Goal: Find specific page/section: Find specific page/section

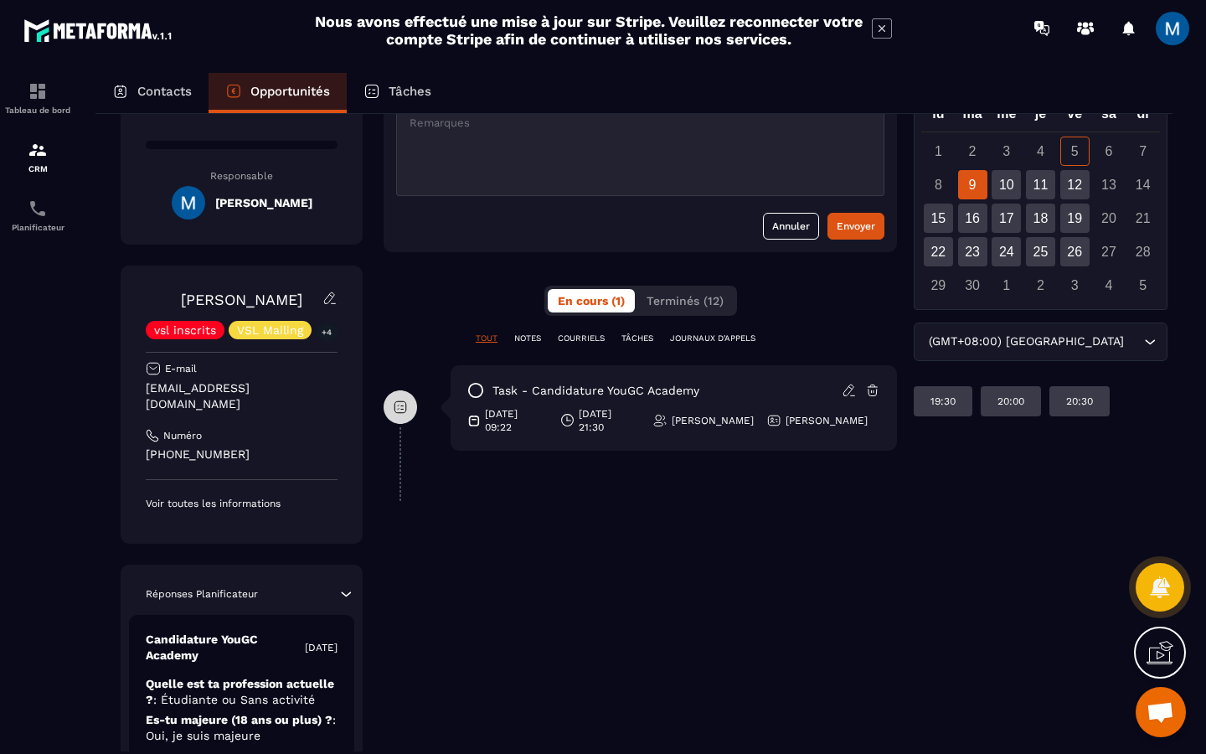
scroll to position [154, 0]
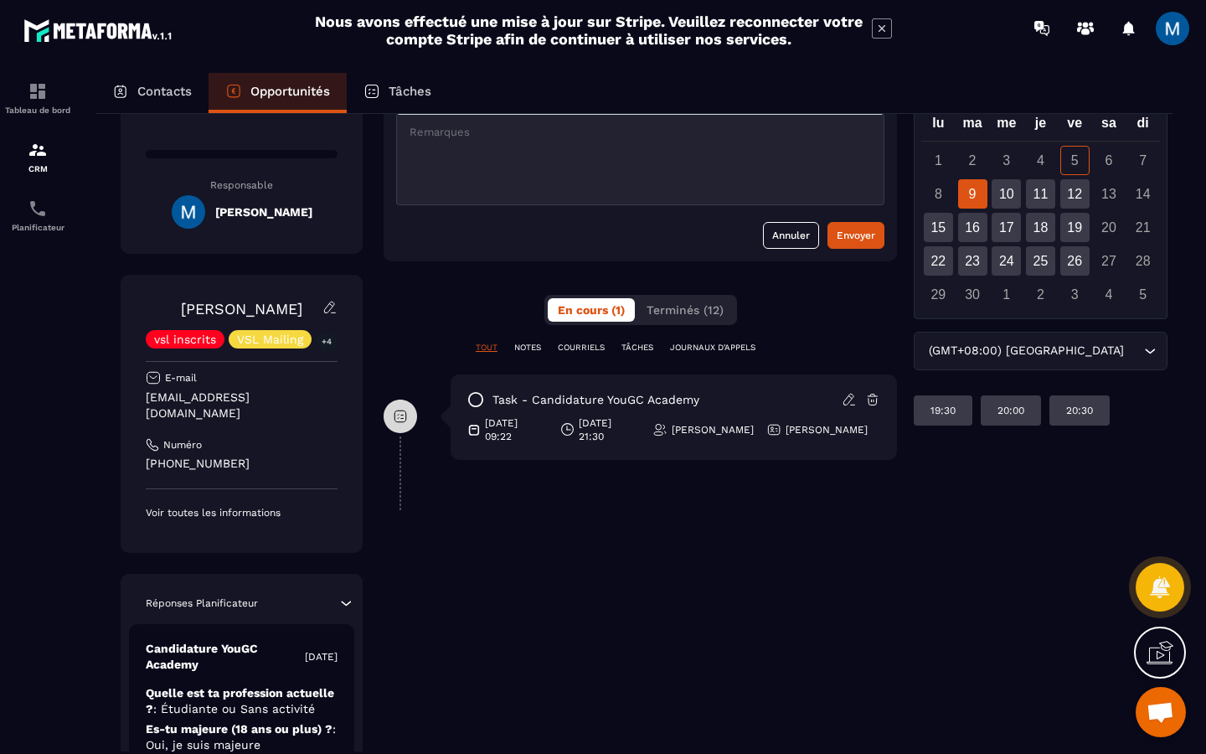
click at [1141, 350] on icon "Search for option" at bounding box center [1149, 351] width 17 height 17
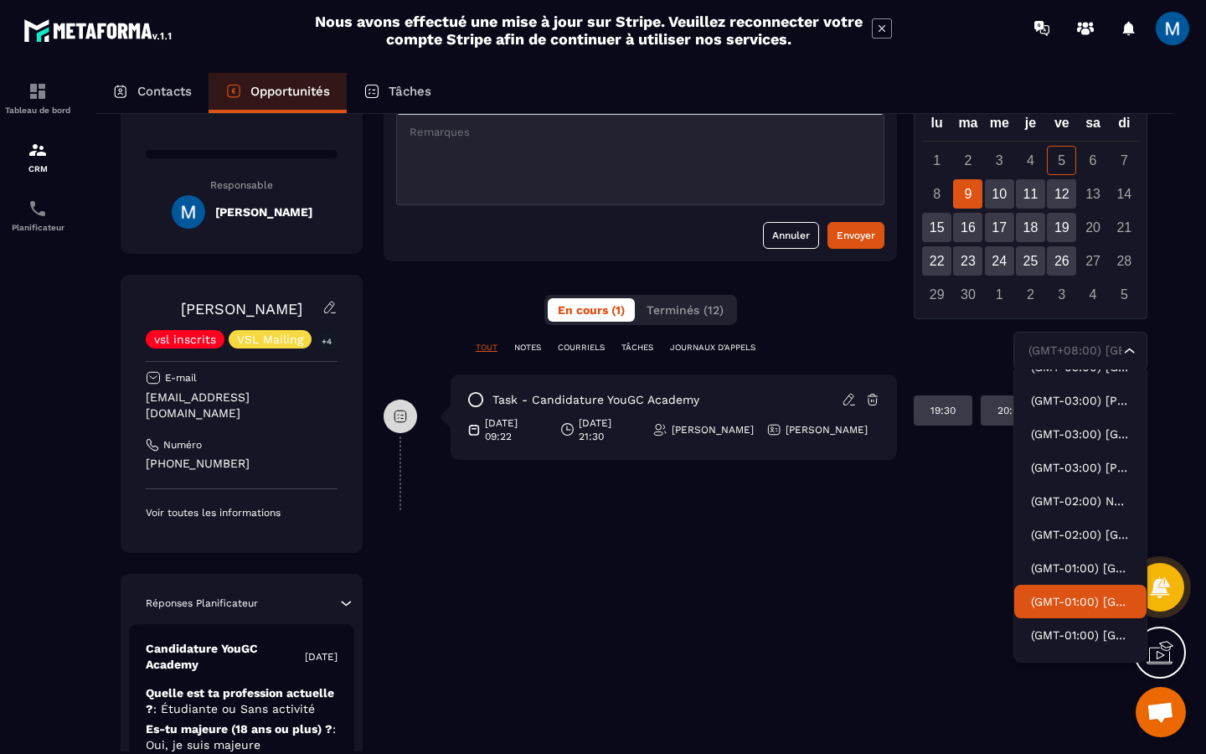
scroll to position [2663, 0]
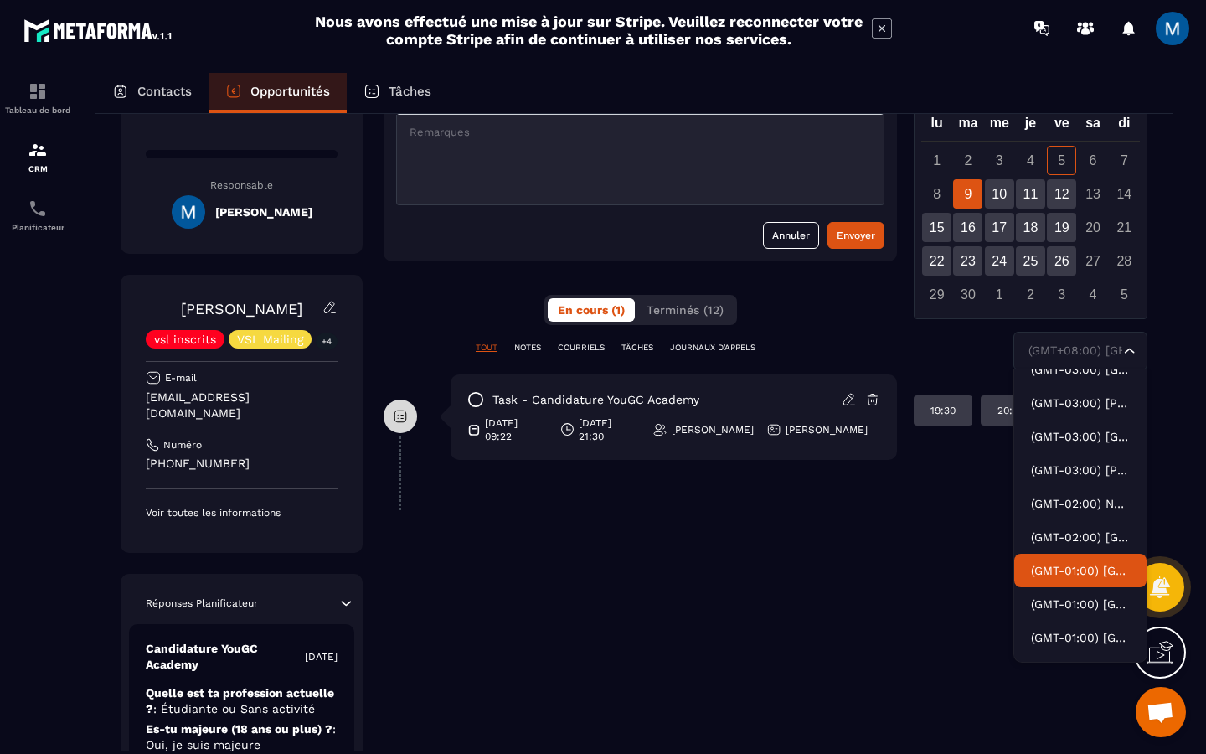
click at [1086, 577] on p "(GMT-01:00) [GEOGRAPHIC_DATA]" at bounding box center [1080, 570] width 99 height 17
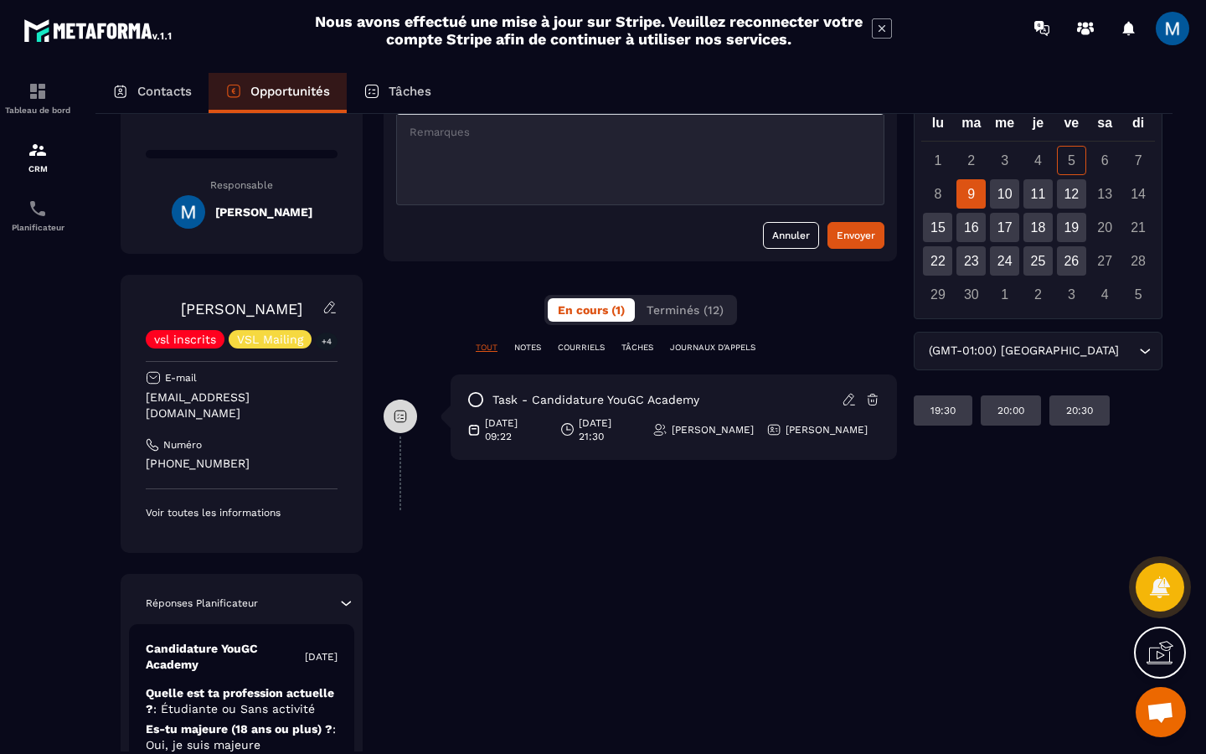
click at [1122, 353] on input "Search for option" at bounding box center [1128, 351] width 13 height 18
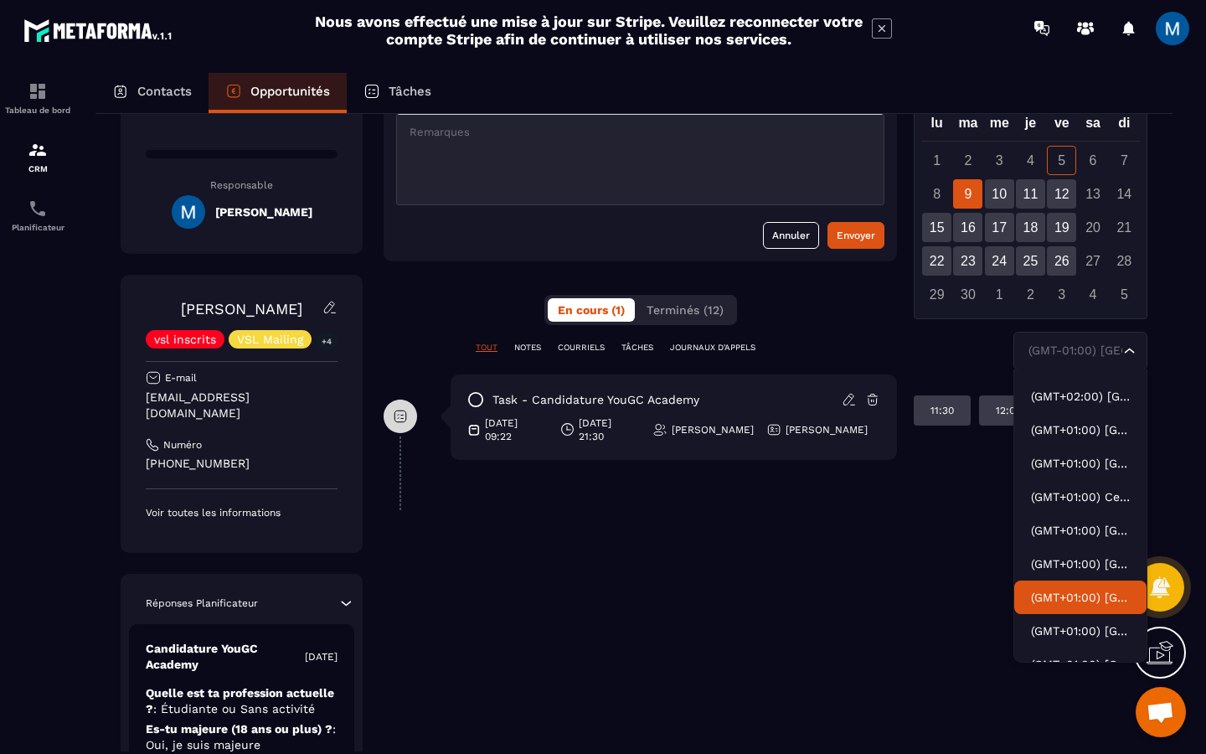
scroll to position [3582, 0]
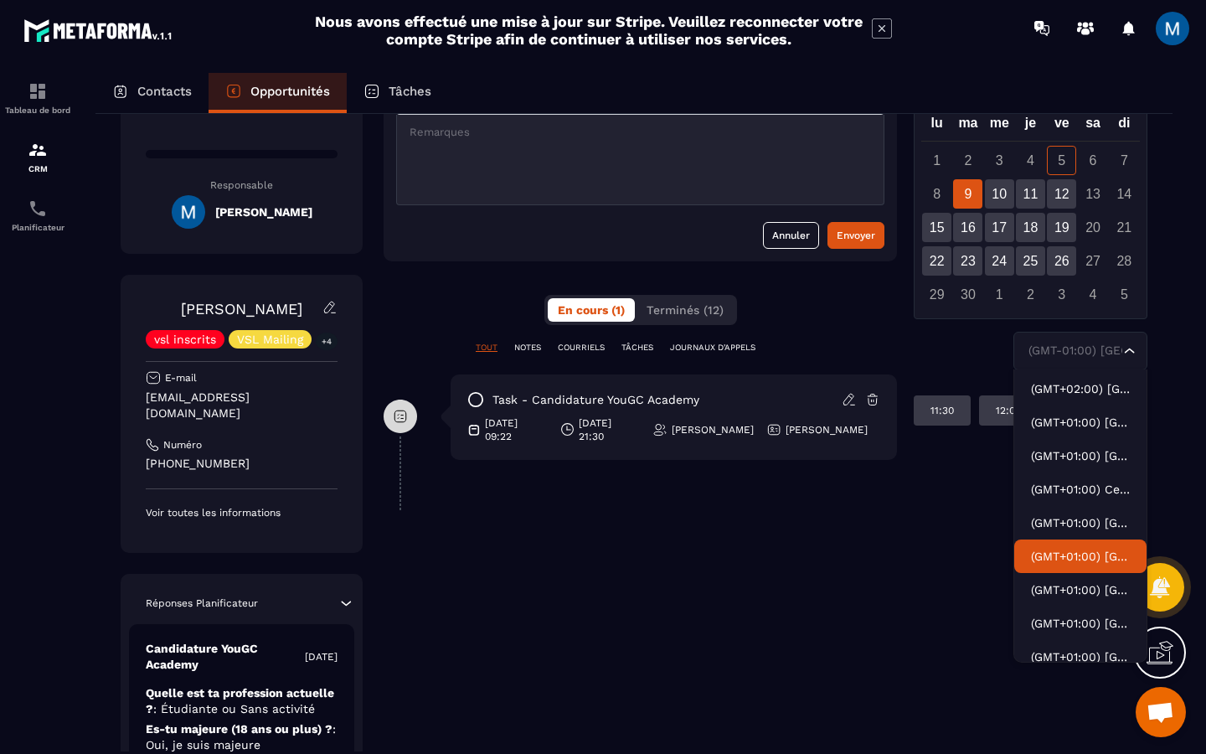
click at [1097, 554] on p "(GMT+01:00) [GEOGRAPHIC_DATA]" at bounding box center [1080, 556] width 99 height 17
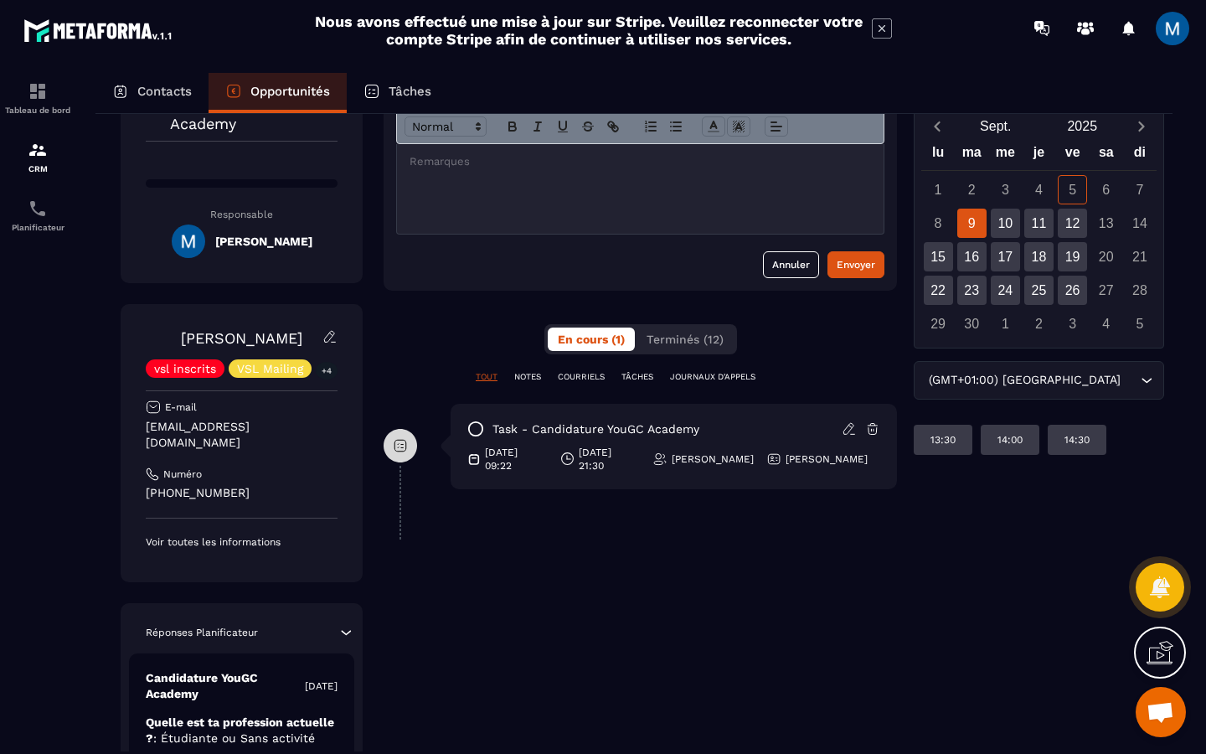
scroll to position [123, 0]
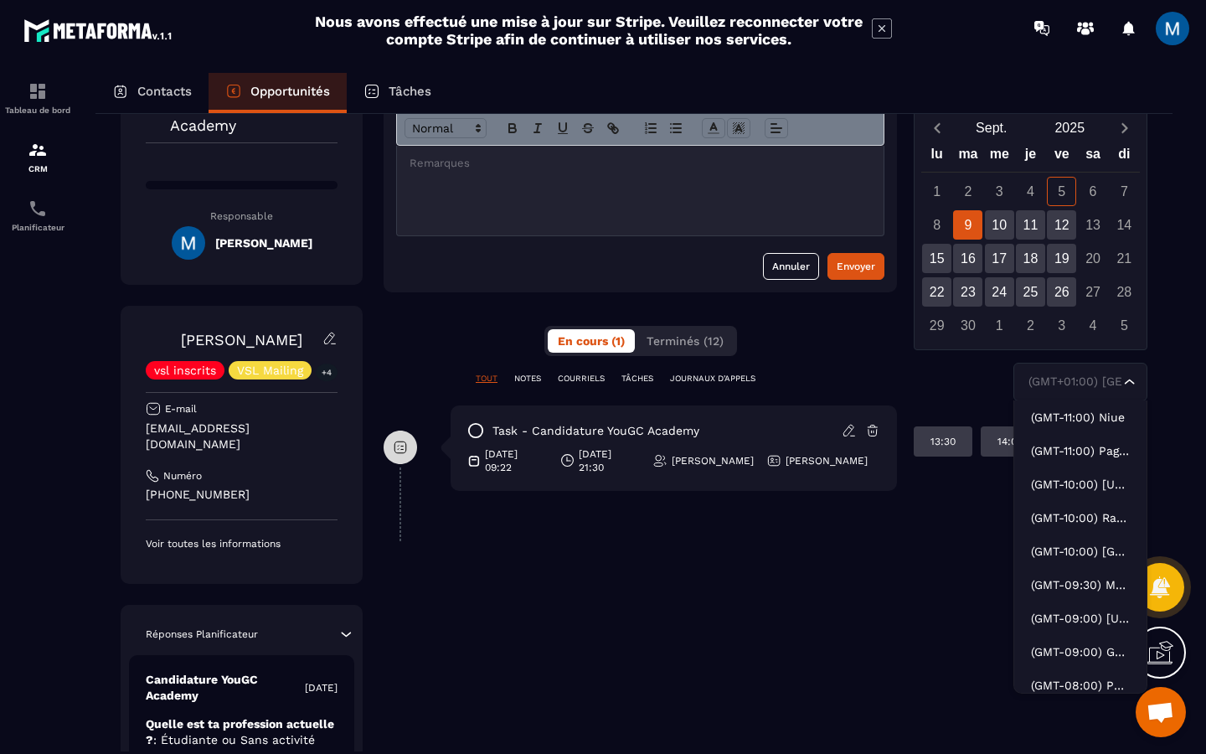
click at [1126, 385] on icon "Search for option" at bounding box center [1129, 382] width 17 height 17
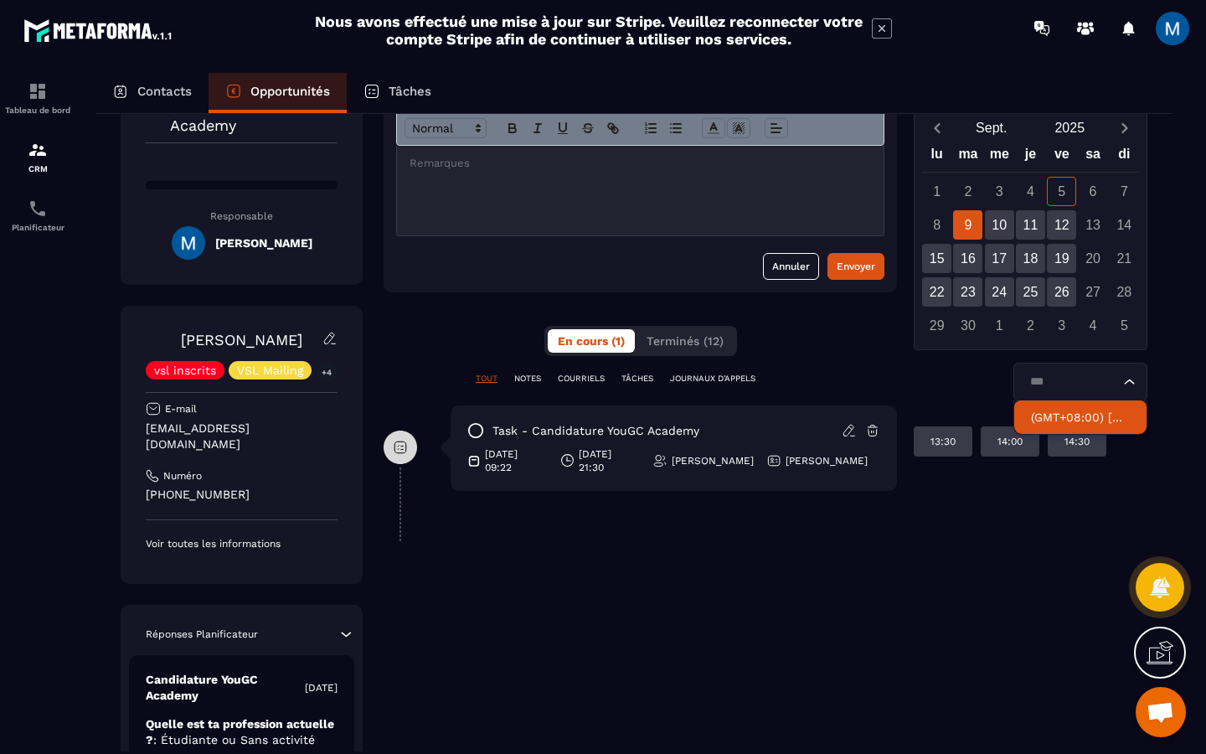
click at [1092, 414] on p "(GMT+08:00) [GEOGRAPHIC_DATA]" at bounding box center [1080, 417] width 99 height 17
type input "***"
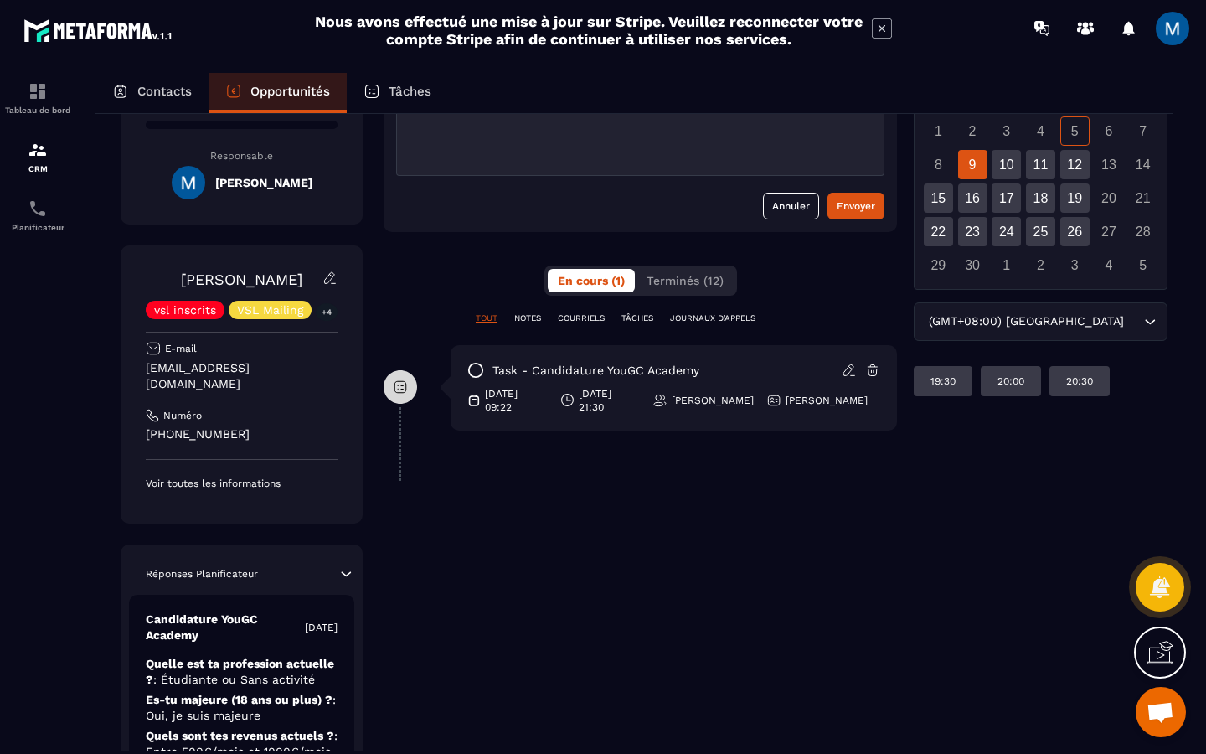
scroll to position [0, 0]
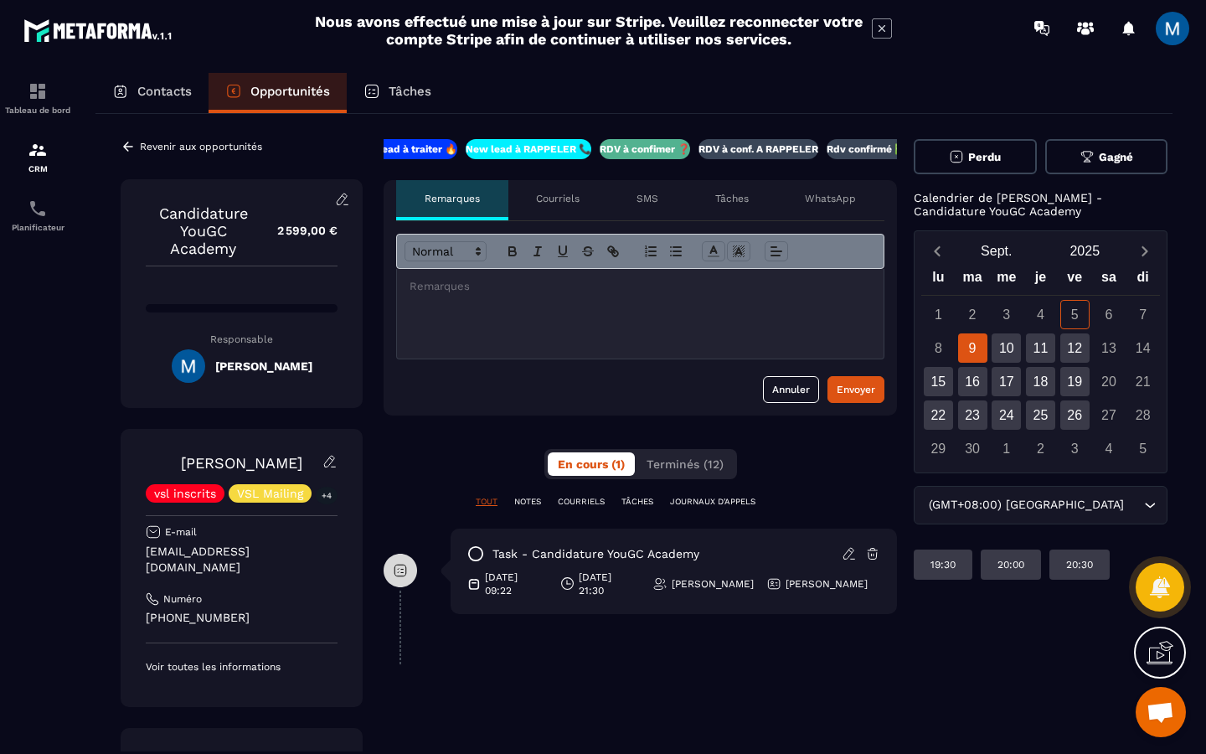
click at [121, 152] on icon at bounding box center [128, 146] width 15 height 15
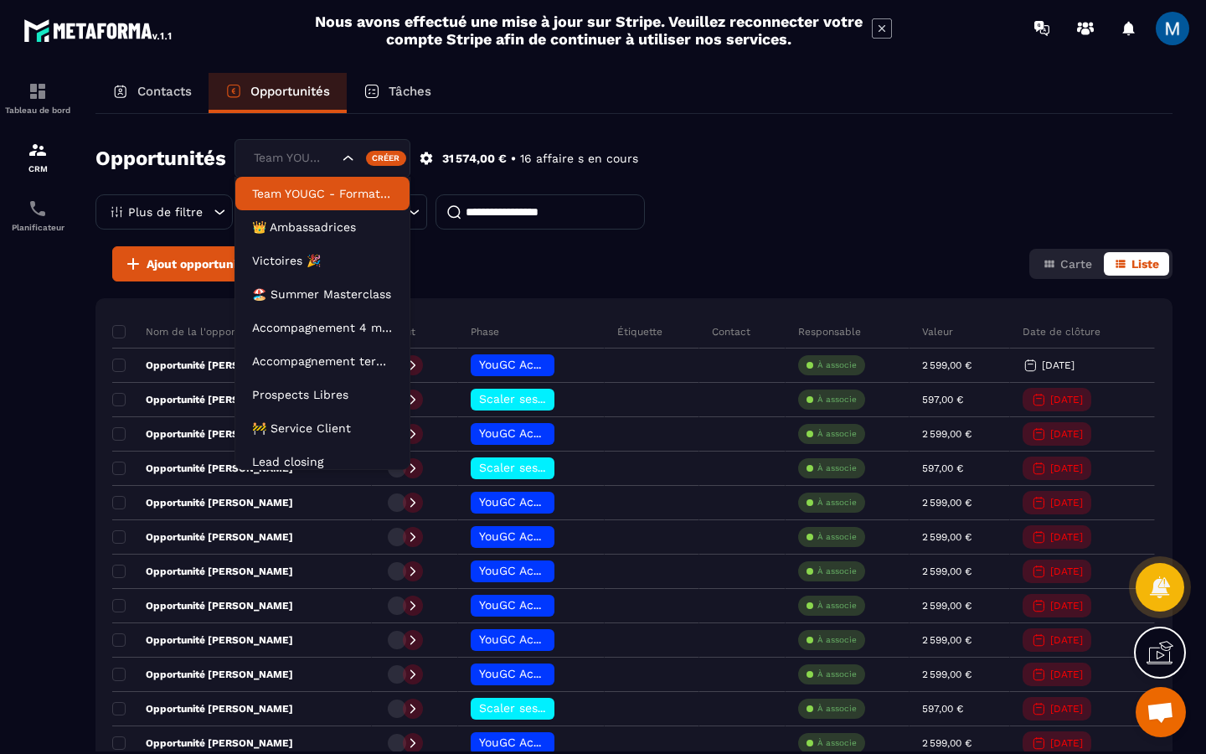
click at [340, 165] on div "Team YOUGC - Formations" at bounding box center [322, 158] width 176 height 39
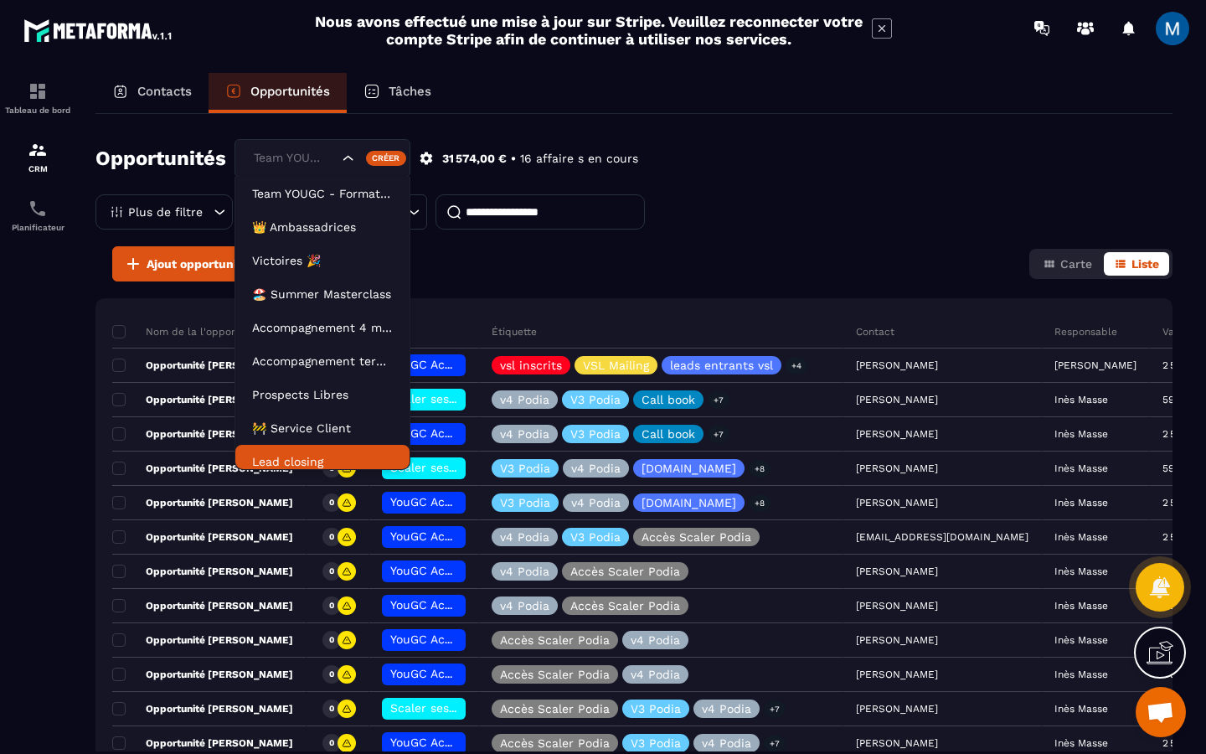
scroll to position [8, 0]
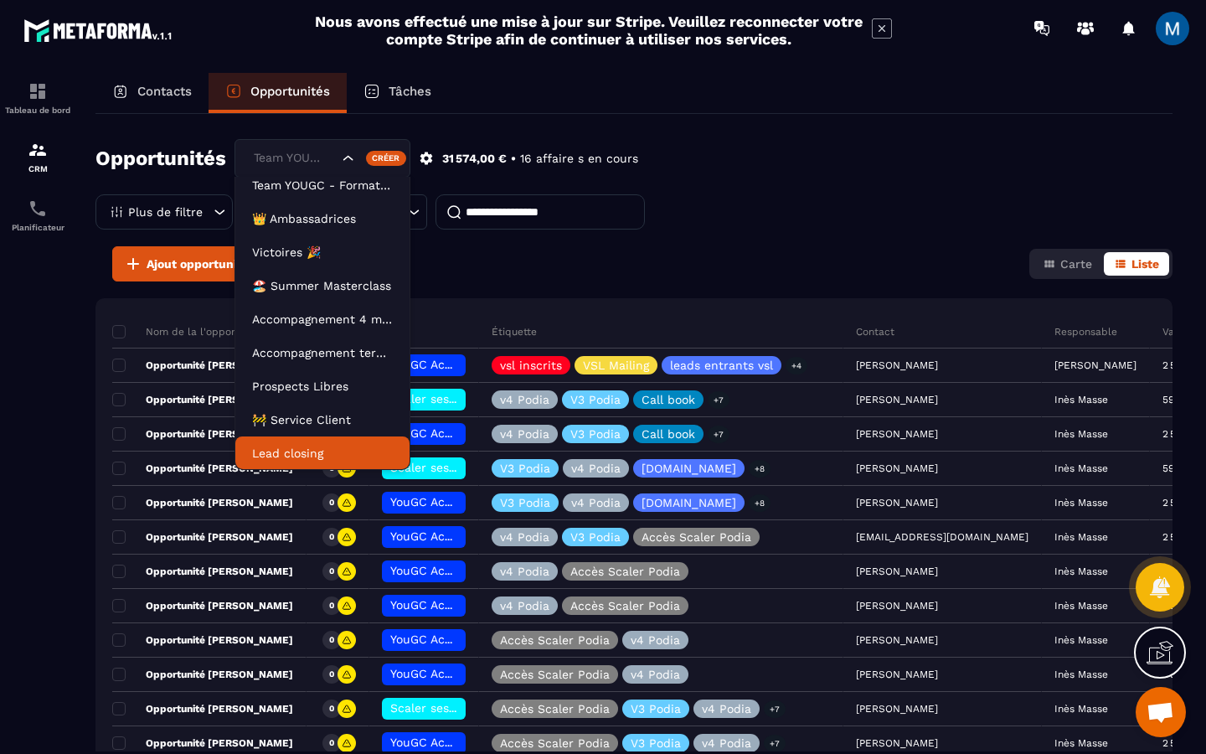
click at [317, 452] on p "Lead closing" at bounding box center [322, 453] width 141 height 17
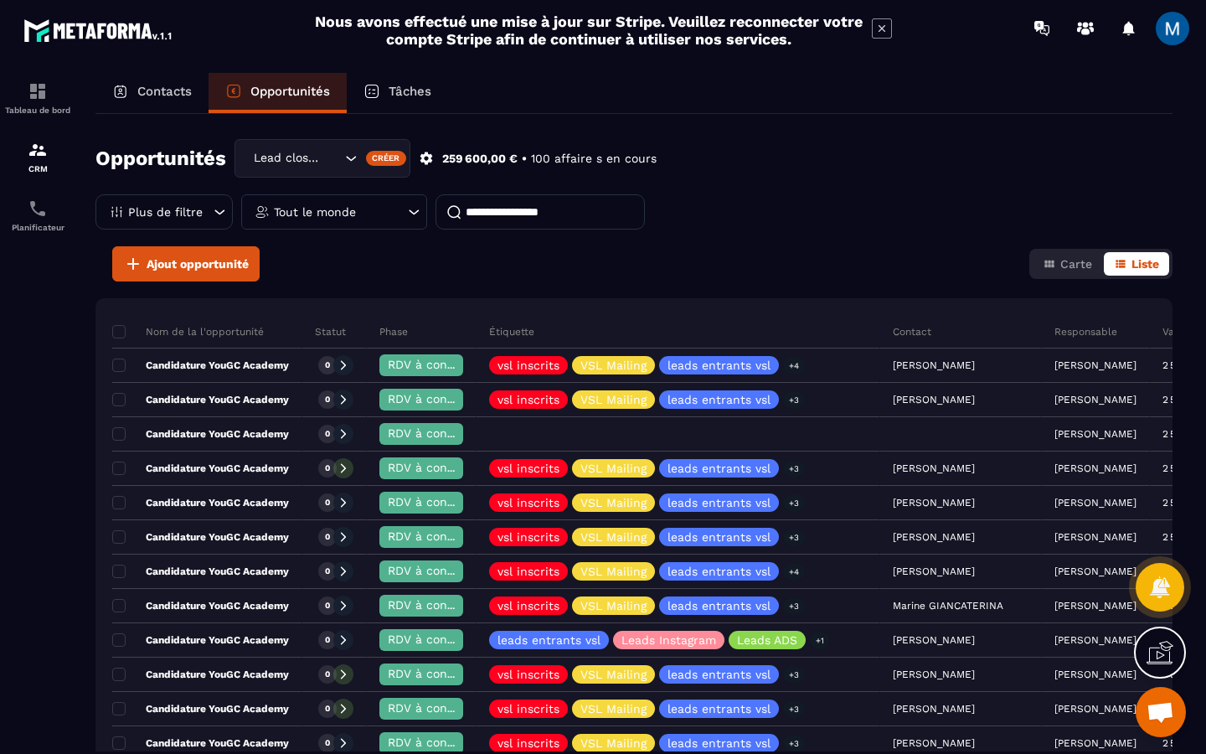
click at [407, 214] on icon at bounding box center [413, 212] width 17 height 17
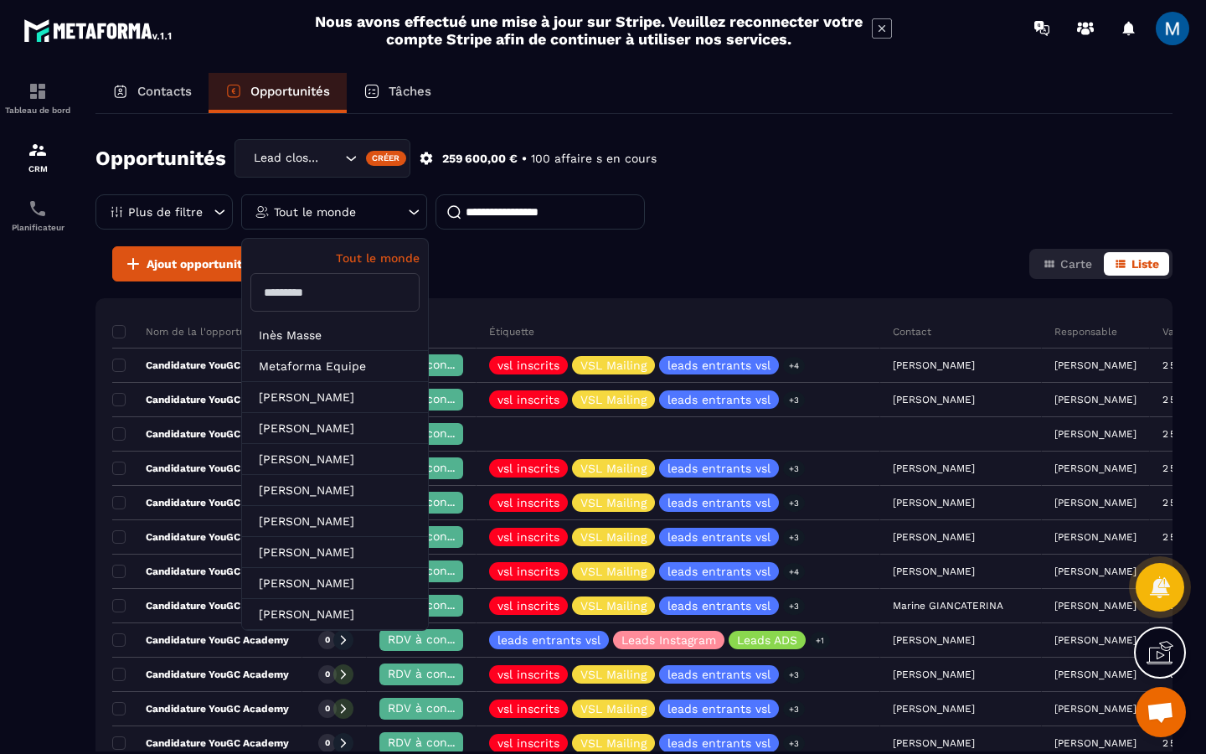
click at [334, 286] on input "text" at bounding box center [334, 292] width 169 height 39
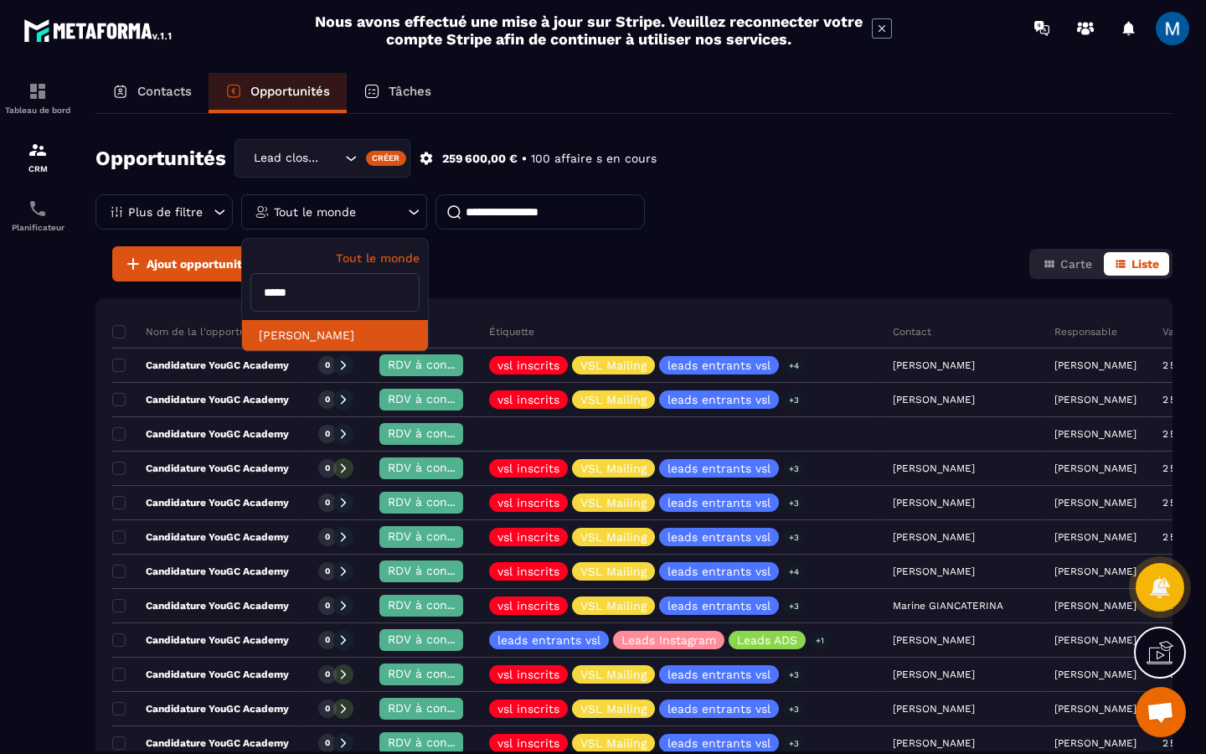
type input "*****"
click at [320, 333] on li "[PERSON_NAME]" at bounding box center [335, 335] width 186 height 31
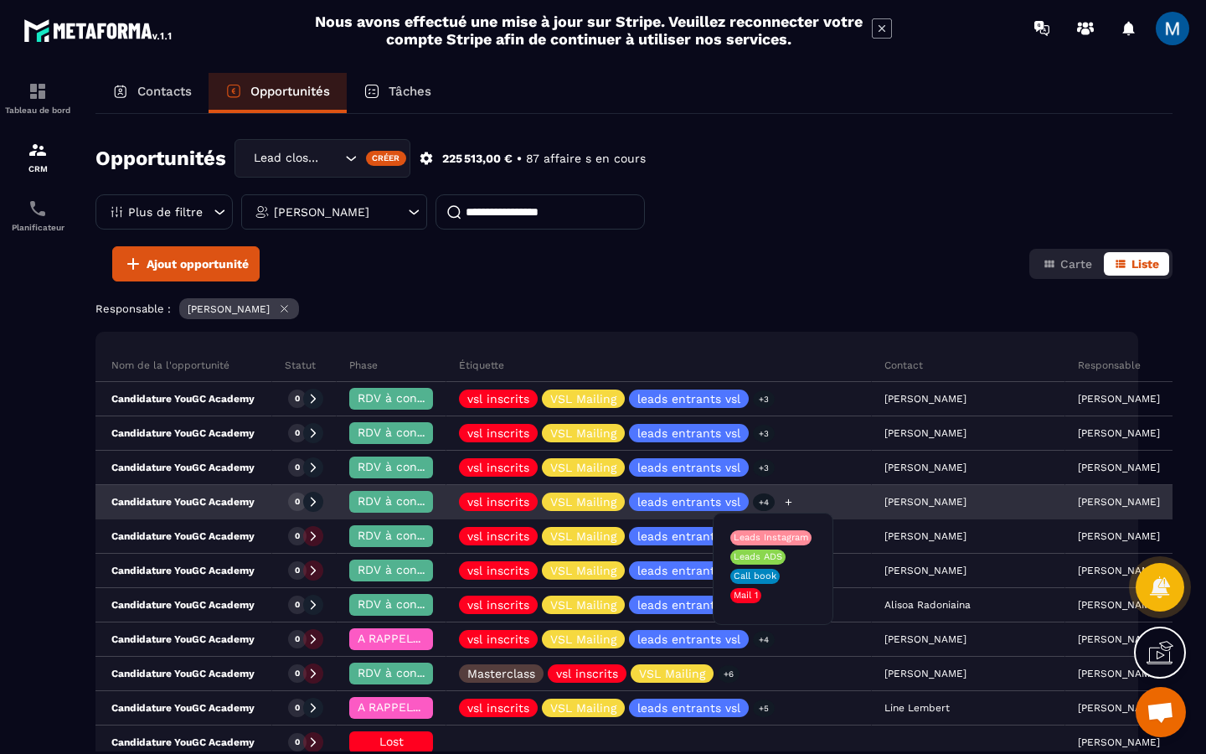
scroll to position [0, 16]
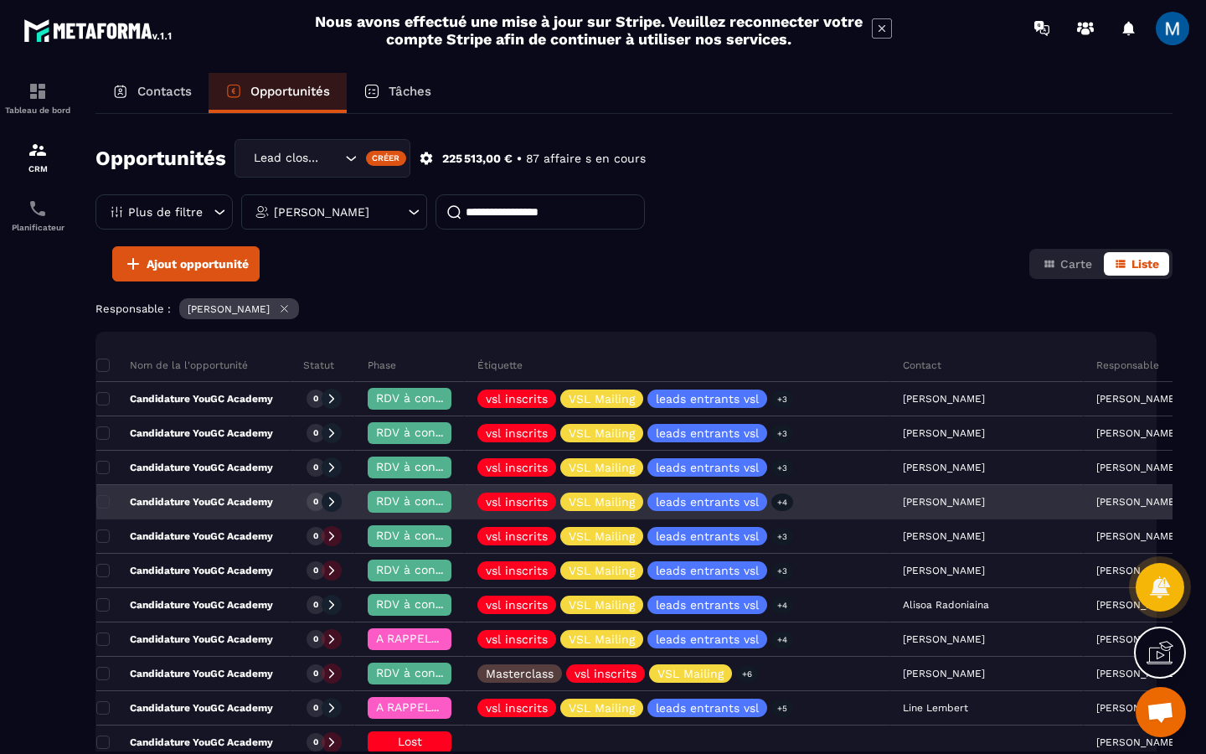
click at [278, 507] on div "Candidature YouGC Academy" at bounding box center [193, 502] width 194 height 33
